Goal: Register for event/course

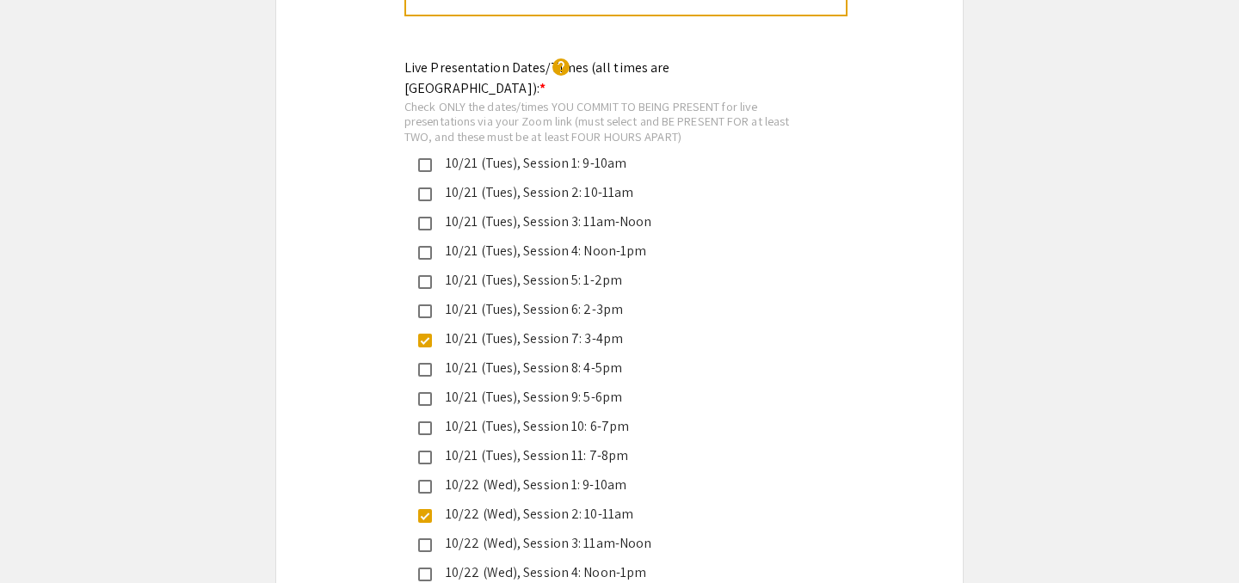
scroll to position [4058, 0]
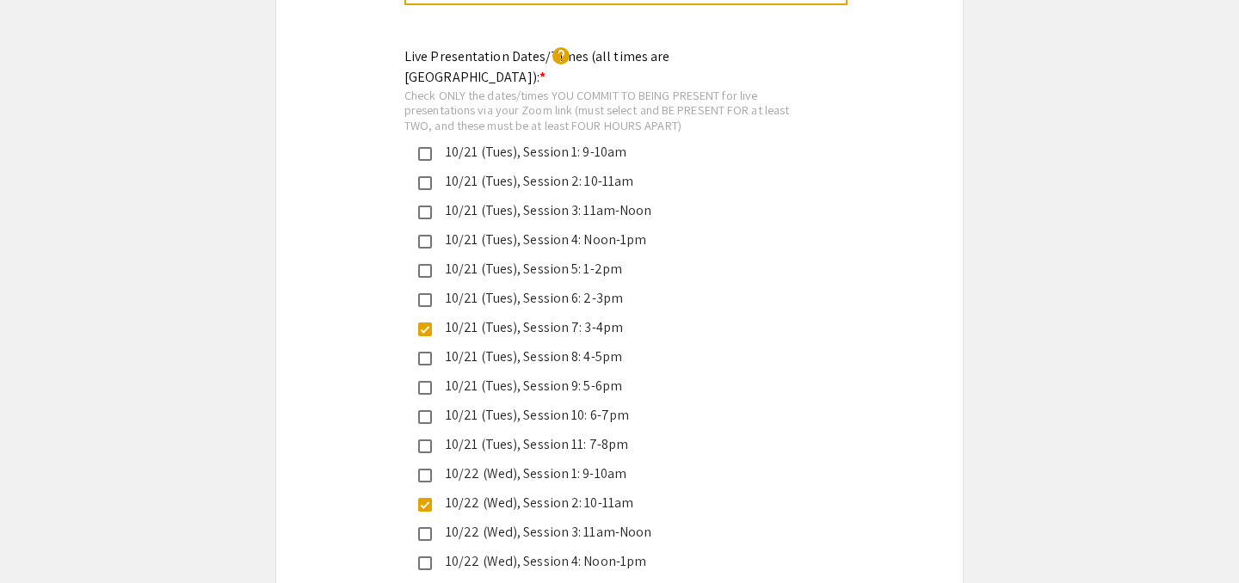
click at [427, 323] on mat-pseudo-checkbox at bounding box center [425, 330] width 14 height 14
click at [422, 381] on mat-pseudo-checkbox at bounding box center [425, 388] width 14 height 14
click at [421, 498] on mat-pseudo-checkbox at bounding box center [425, 505] width 14 height 14
drag, startPoint x: 661, startPoint y: 333, endPoint x: 442, endPoint y: 337, distance: 218.6
click at [442, 376] on div "10/21 (Tues), Session 9: 5-6pm" at bounding box center [612, 386] width 361 height 21
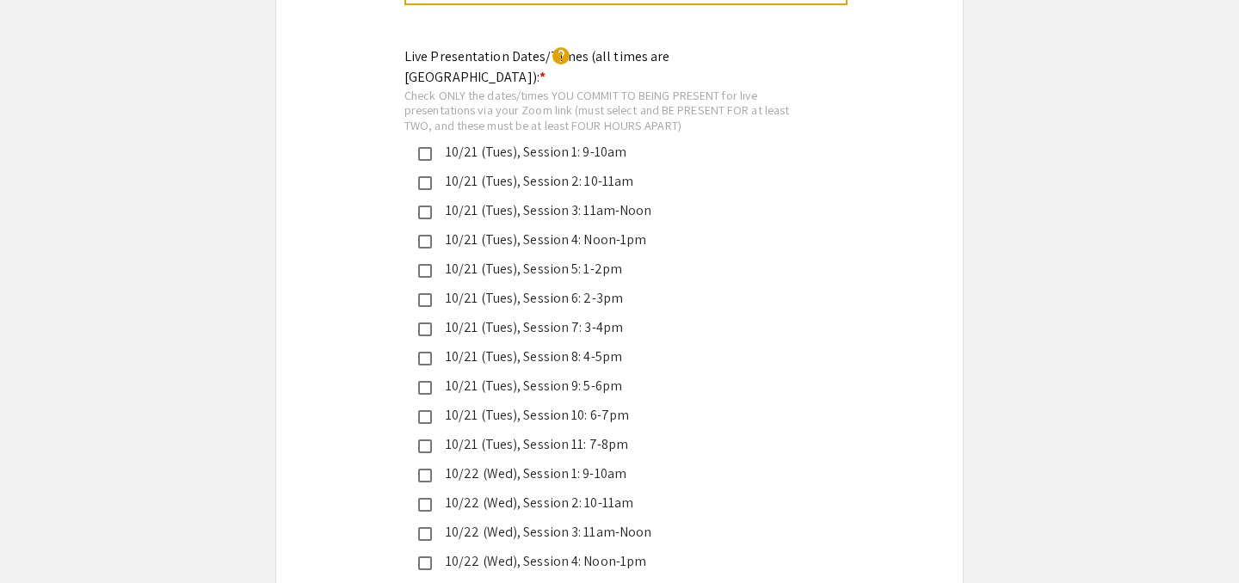
copy div "10/21 (Tues), Session 9: 5-6pm"
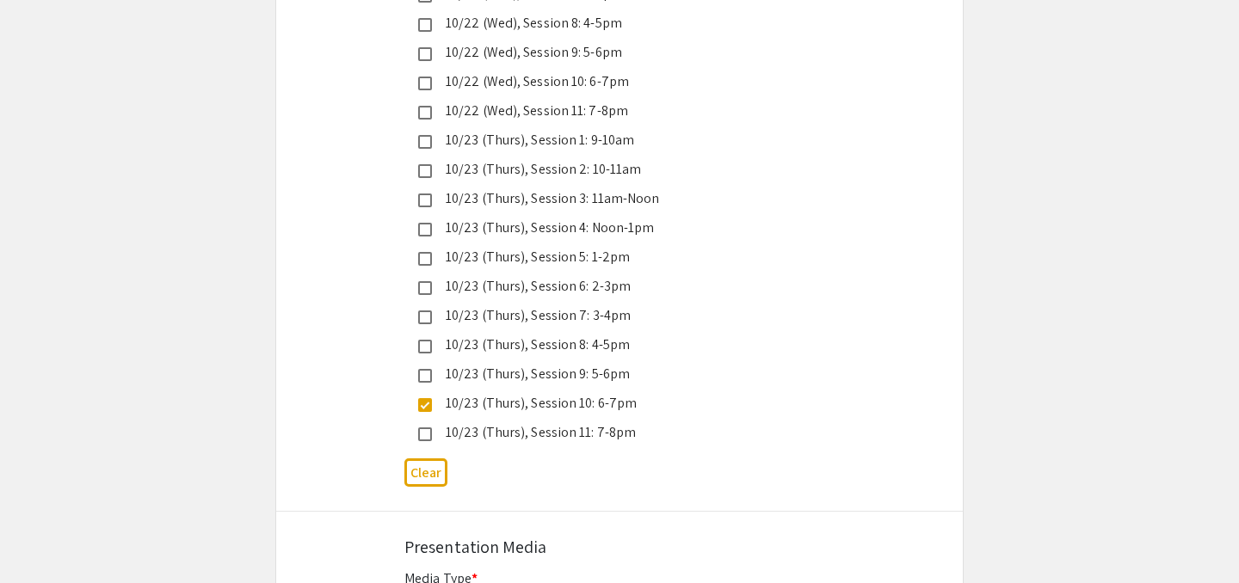
scroll to position [4715, 0]
drag, startPoint x: 651, startPoint y: 348, endPoint x: 441, endPoint y: 348, distance: 210.8
click at [441, 392] on div "10/23 (Thurs), Session 10: 6-7pm" at bounding box center [612, 402] width 361 height 21
copy div "10/23 (Thurs), Session 10: 6-7pm"
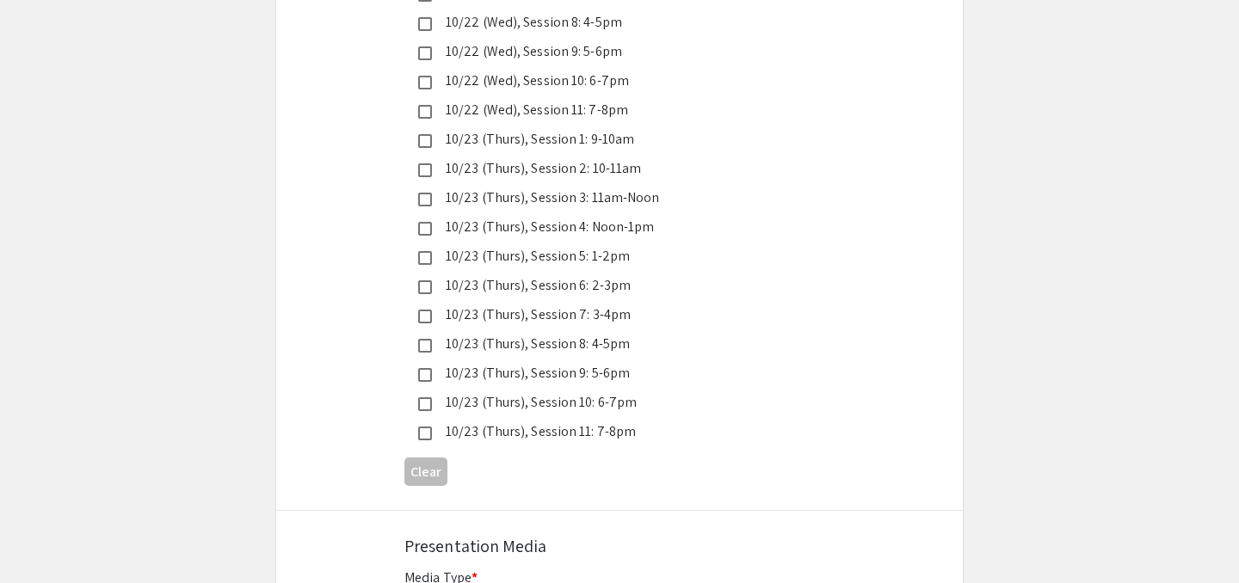
click at [416, 392] on div "10/23 (Thurs), Session 10: 6-7pm" at bounding box center [605, 402] width 403 height 21
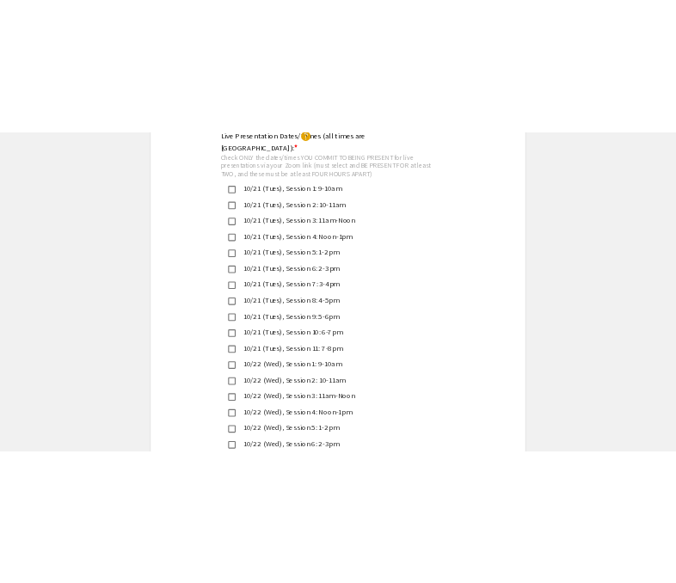
scroll to position [4107, 0]
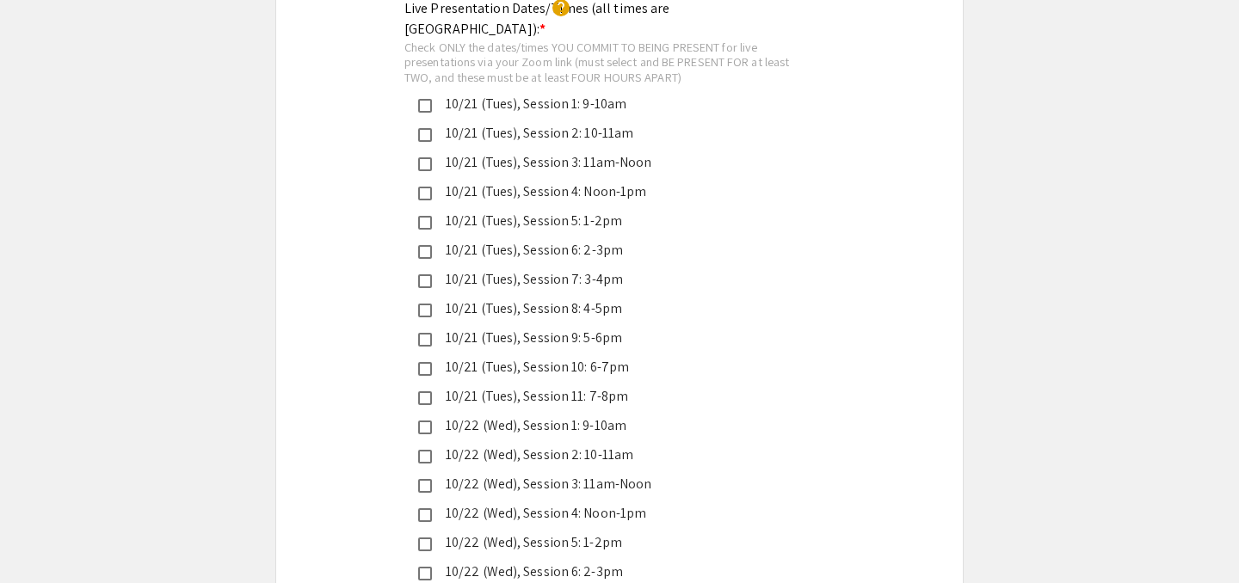
click at [427, 333] on mat-pseudo-checkbox at bounding box center [425, 340] width 14 height 14
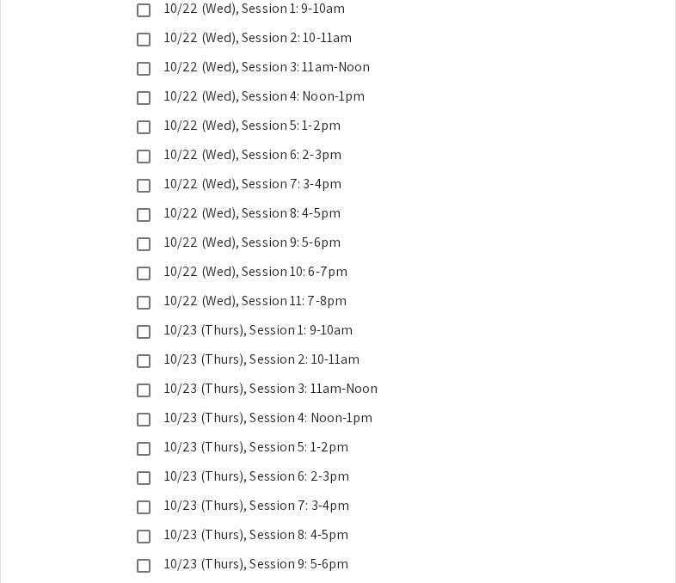
scroll to position [4595, 0]
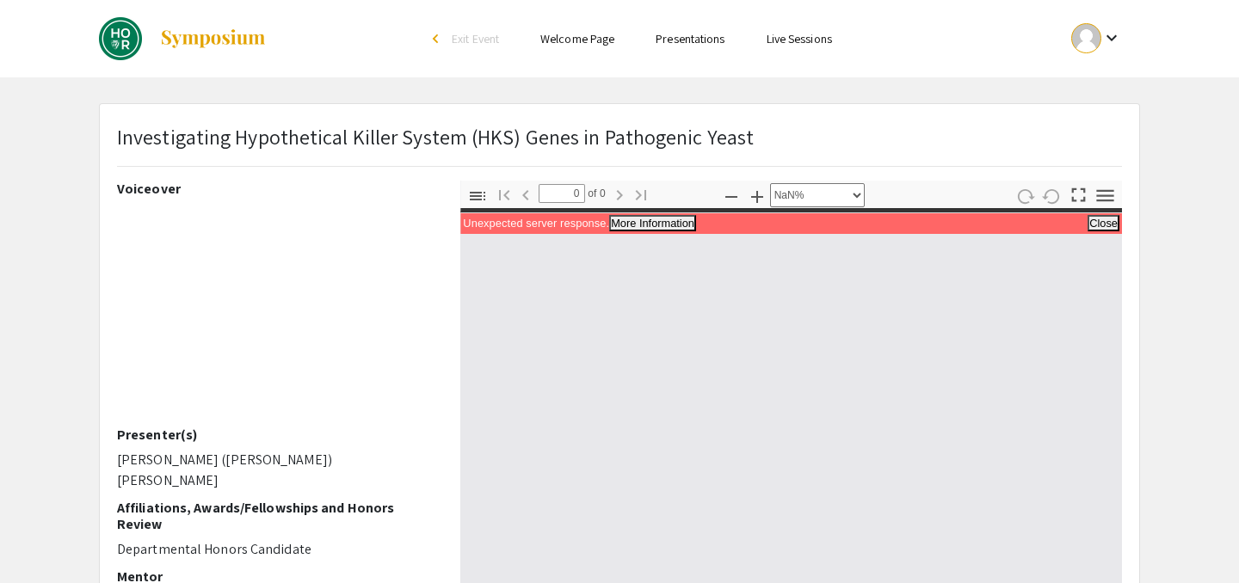
select select "custom"
